Goal: Information Seeking & Learning: Learn about a topic

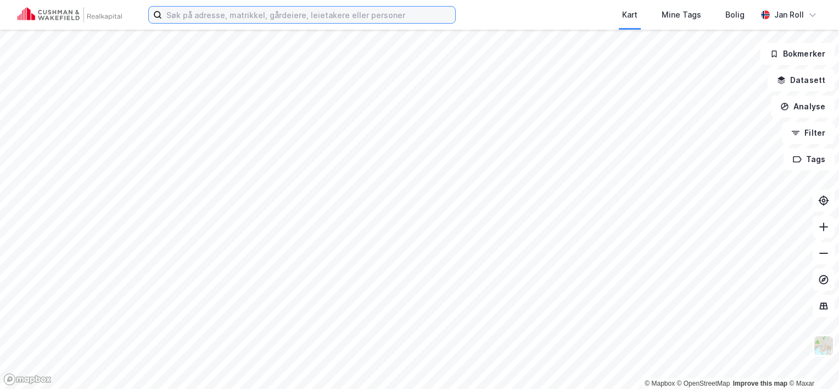
click at [254, 14] on input at bounding box center [308, 15] width 293 height 16
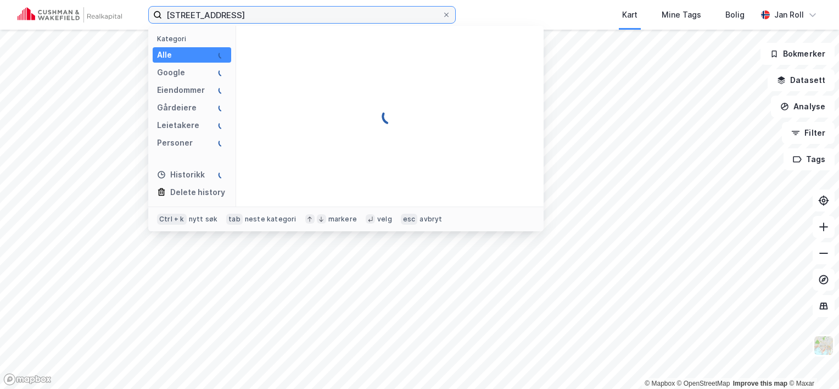
type input "[STREET_ADDRESS]"
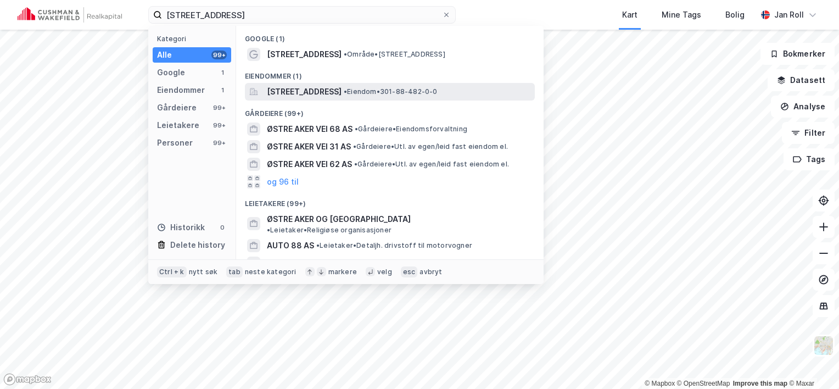
click at [342, 86] on span "[STREET_ADDRESS]" at bounding box center [304, 91] width 75 height 13
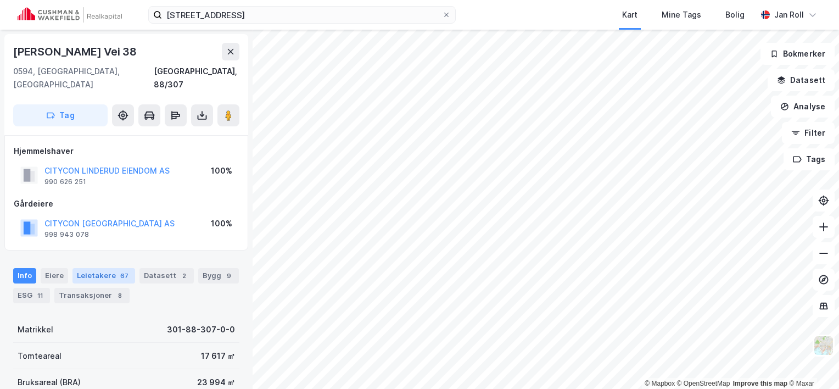
click at [99, 268] on div "Leietakere 67" at bounding box center [103, 275] width 63 height 15
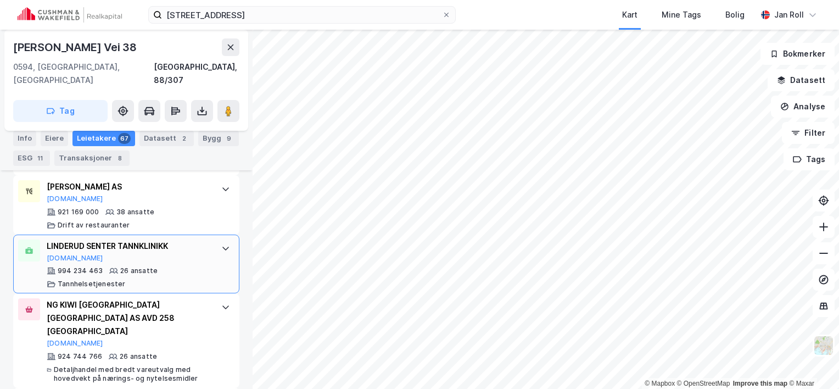
scroll to position [523, 0]
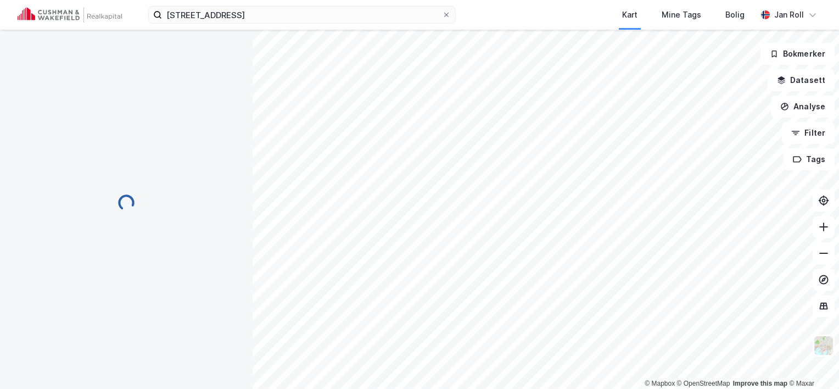
scroll to position [77, 0]
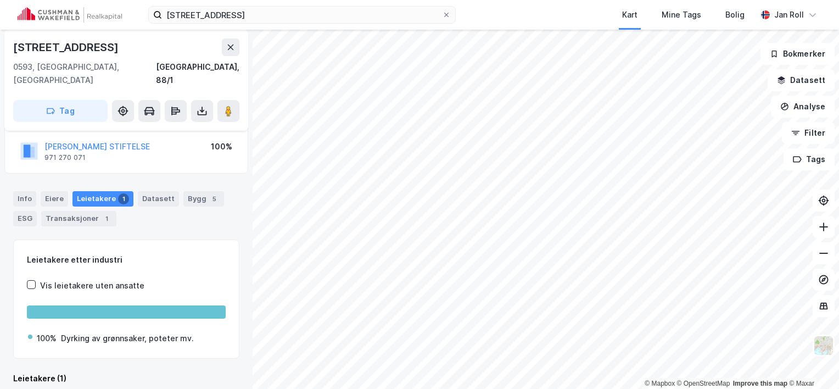
scroll to position [77, 0]
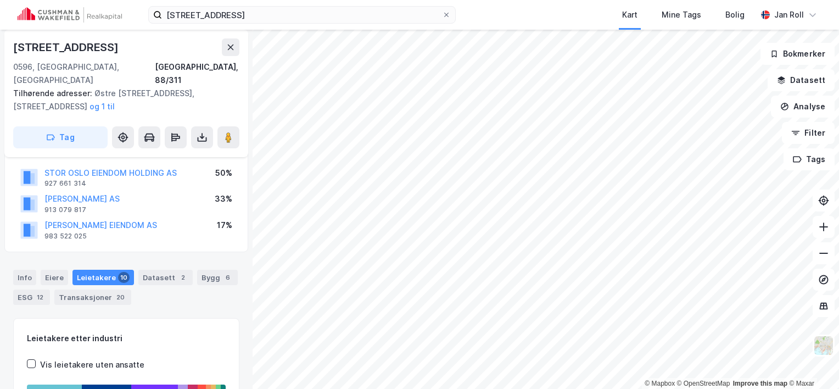
scroll to position [77, 0]
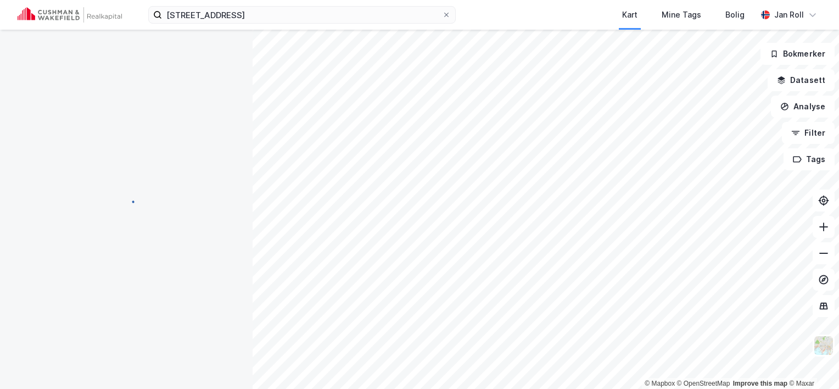
scroll to position [77, 0]
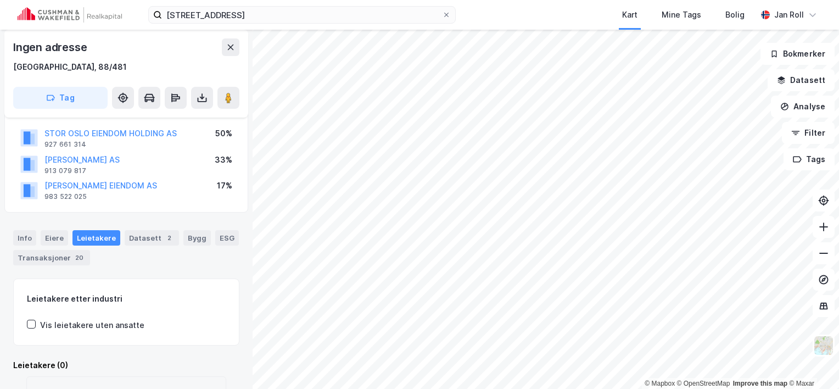
scroll to position [77, 0]
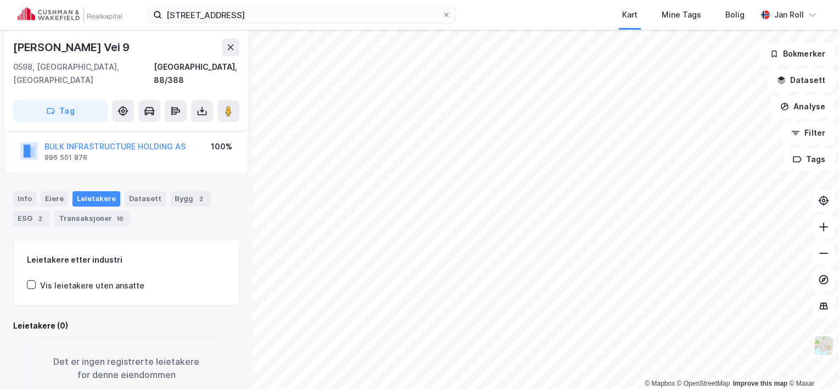
scroll to position [77, 0]
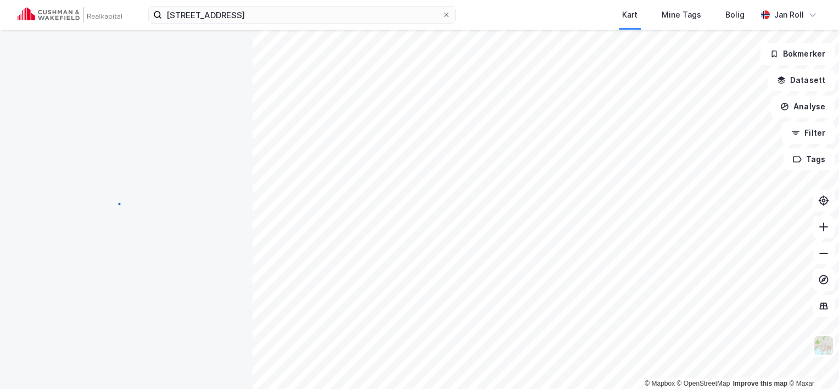
scroll to position [77, 0]
